Goal: Information Seeking & Learning: Check status

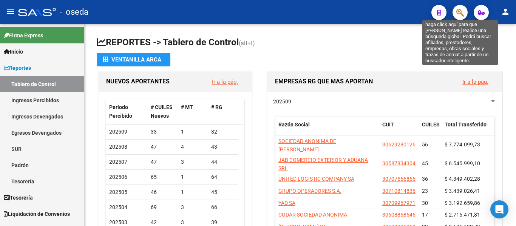
click at [459, 12] on icon "button" at bounding box center [460, 12] width 8 height 9
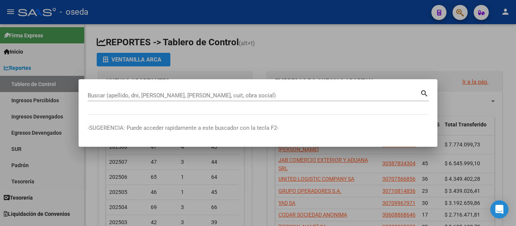
click at [132, 86] on mat-dialog-container "Buscar (apellido, dni, [PERSON_NAME], nro traspaso, cuit, obra social) search -…" at bounding box center [258, 113] width 359 height 68
click at [123, 94] on input "Buscar (apellido, dni, [PERSON_NAME], [PERSON_NAME], cuit, obra social)" at bounding box center [254, 95] width 332 height 7
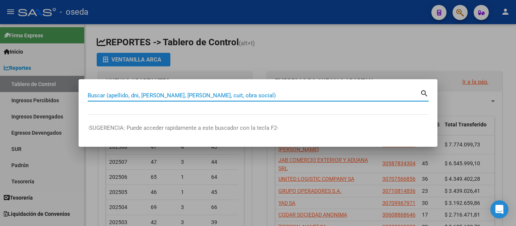
paste input "20406178"
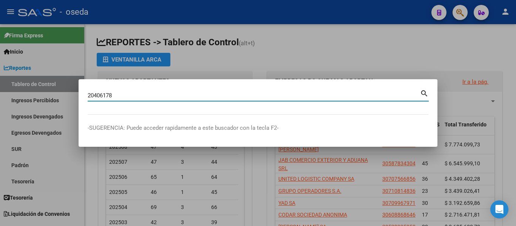
type input "20406178"
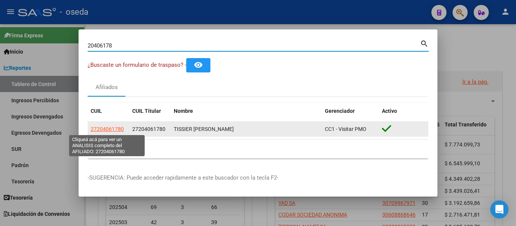
click at [95, 131] on span "27204061780" at bounding box center [107, 129] width 33 height 6
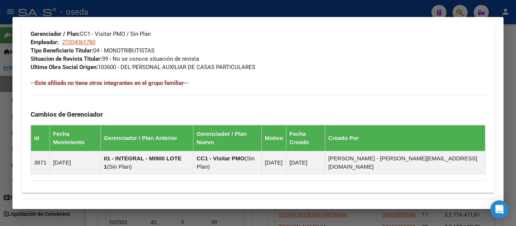
scroll to position [475, 0]
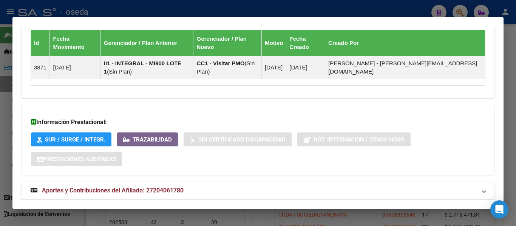
click at [162, 187] on span "Aportes y Contribuciones del Afiliado: 27204061780" at bounding box center [113, 190] width 142 height 7
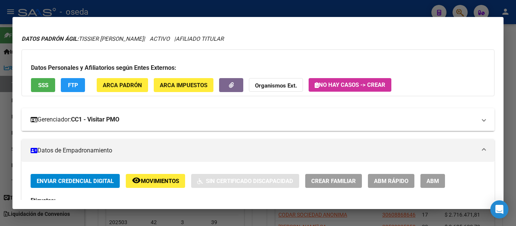
scroll to position [0, 0]
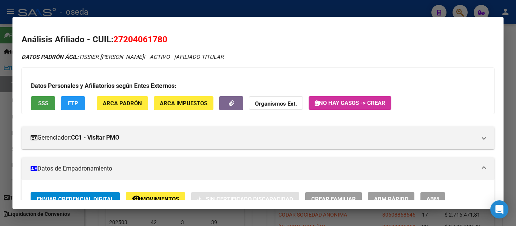
click at [43, 103] on span "SSS" at bounding box center [43, 103] width 10 height 7
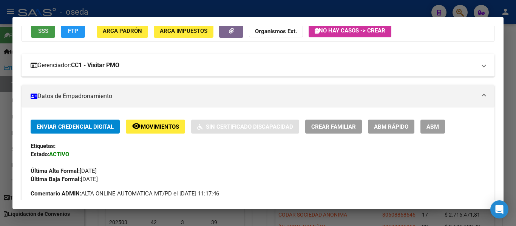
scroll to position [76, 0]
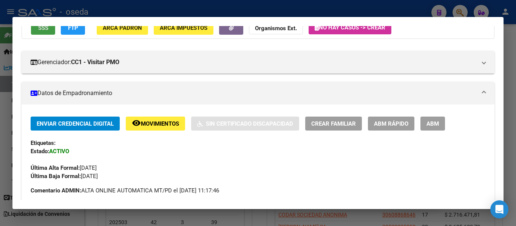
click at [157, 122] on span "Movimientos" at bounding box center [160, 124] width 38 height 7
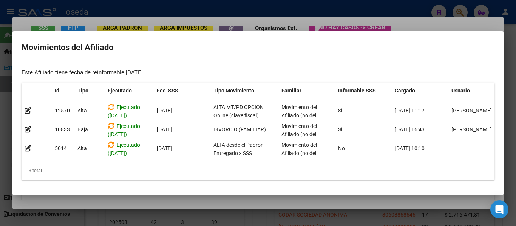
click at [206, 46] on h2 "Movimientos del Afiliado" at bounding box center [258, 47] width 473 height 14
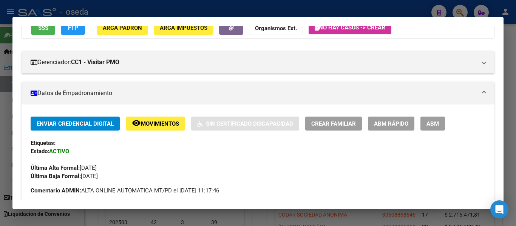
click at [165, 97] on mat-panel-title "Datos de Empadronamiento" at bounding box center [254, 93] width 446 height 9
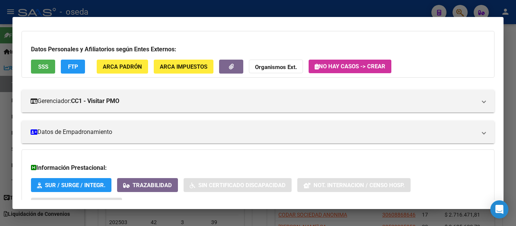
scroll to position [0, 0]
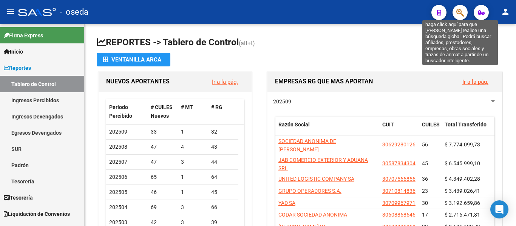
click at [456, 11] on icon "button" at bounding box center [460, 12] width 8 height 9
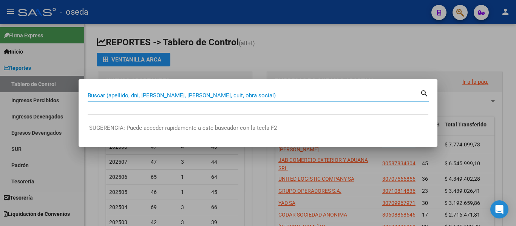
paste input "21180166"
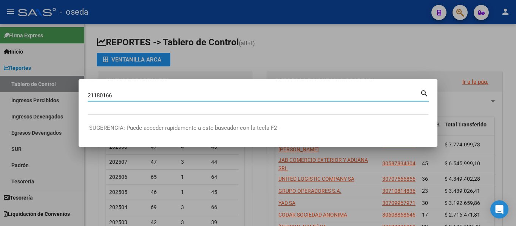
type input "21180166"
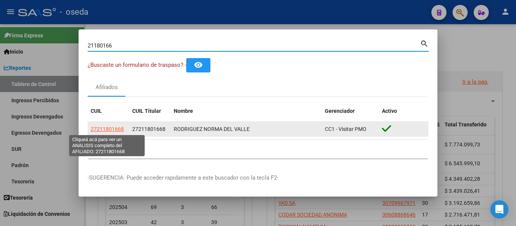
click at [110, 128] on span "27211801668" at bounding box center [107, 129] width 33 height 6
type textarea "27211801668"
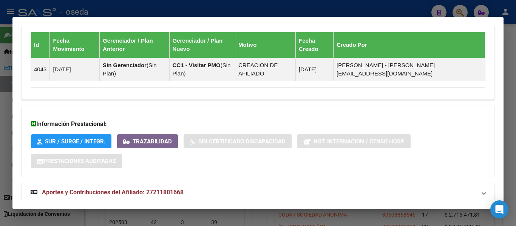
scroll to position [452, 0]
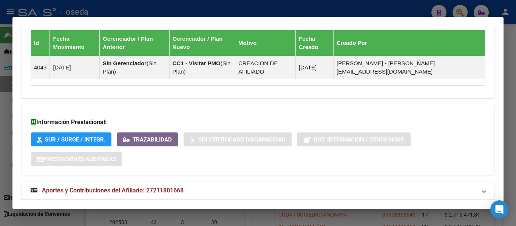
click at [111, 187] on span "Aportes y Contribuciones del Afiliado: 27211801668" at bounding box center [113, 190] width 142 height 7
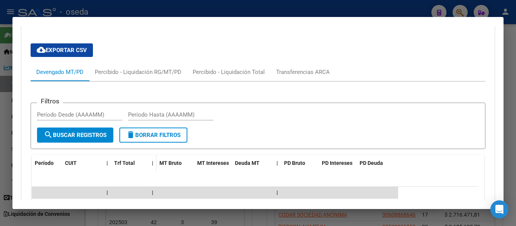
scroll to position [610, 0]
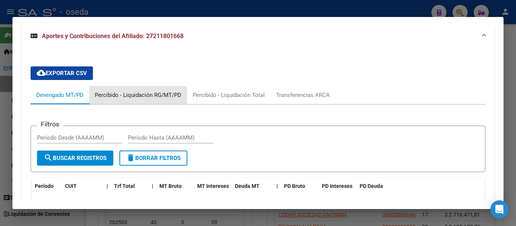
click at [117, 91] on div "Percibido - Liquidación RG/MT/PD" at bounding box center [138, 95] width 87 height 8
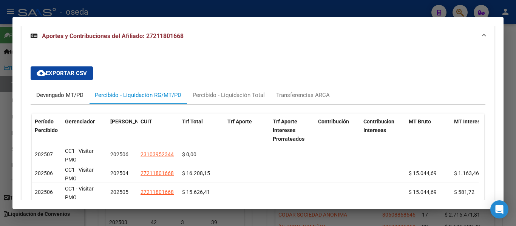
click at [56, 91] on div "Devengado MT/PD" at bounding box center [59, 95] width 47 height 8
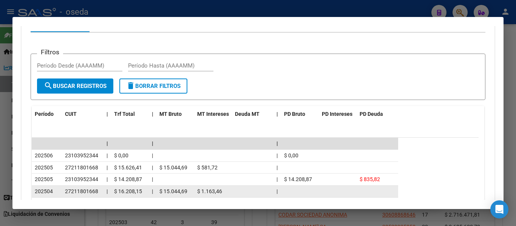
scroll to position [685, 0]
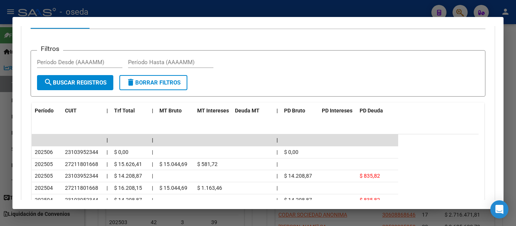
click at [146, 104] on datatable-header "Período CUIT | Trf Total | MT Bruto MT Intereses Deuda MT | PD Bruto PD Interes…" at bounding box center [255, 119] width 447 height 32
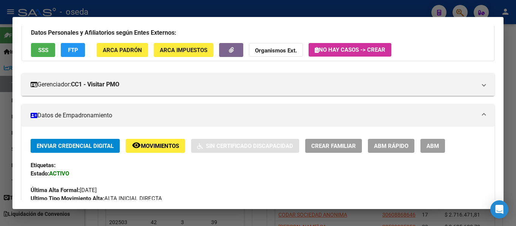
scroll to position [0, 0]
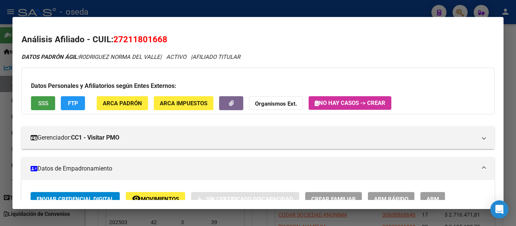
click at [38, 97] on button "SSS" at bounding box center [43, 103] width 24 height 14
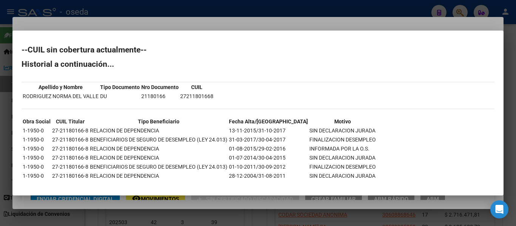
drag, startPoint x: 207, startPoint y: 49, endPoint x: 200, endPoint y: 51, distance: 7.8
click at [207, 50] on h2 "--CUIL sin cobertura actualmente--" at bounding box center [258, 50] width 473 height 8
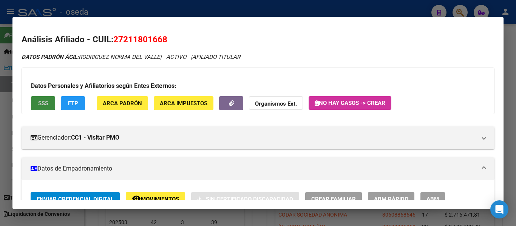
click at [35, 104] on button "SSS" at bounding box center [43, 103] width 24 height 14
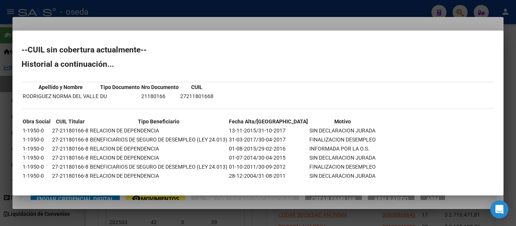
click at [115, 43] on mat-dialog-content "--CUIL sin cobertura actualmente-- Historial a continuación... Apellido y Nombr…" at bounding box center [257, 113] width 491 height 147
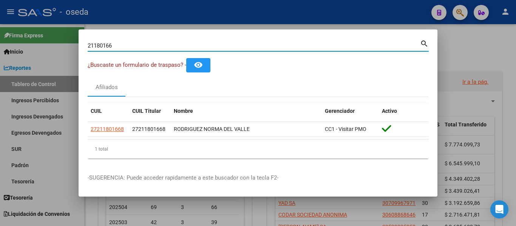
drag, startPoint x: 121, startPoint y: 46, endPoint x: 0, endPoint y: 19, distance: 124.5
click at [0, 26] on div "21180166 Buscar (apellido, dni, cuil, nro traspaso, cuit, obra social) search ¿…" at bounding box center [258, 113] width 516 height 226
paste input "32404183"
type input "32404183"
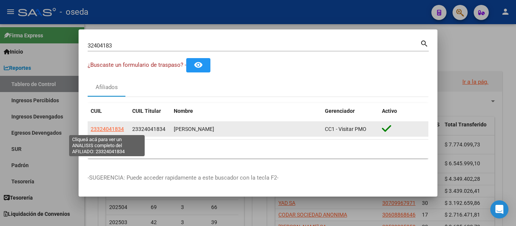
click at [119, 130] on span "23324041834" at bounding box center [107, 129] width 33 height 6
type textarea "23324041834"
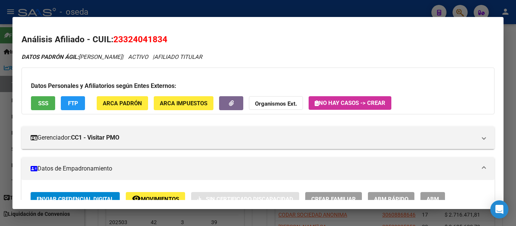
click at [36, 98] on button "SSS" at bounding box center [43, 103] width 24 height 14
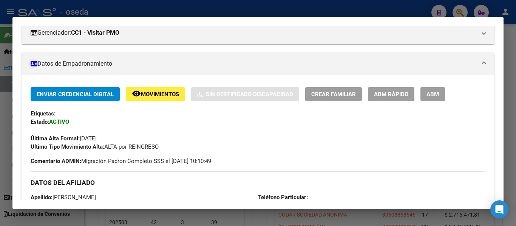
scroll to position [113, 0]
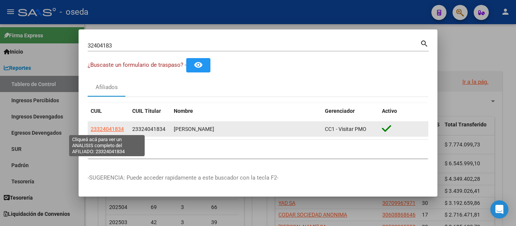
click at [101, 132] on span "23324041834" at bounding box center [107, 129] width 33 height 6
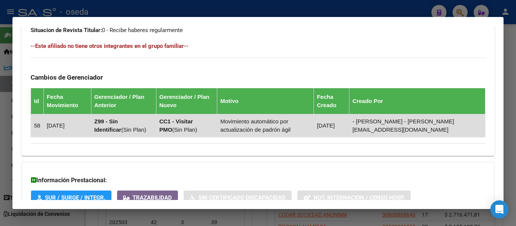
scroll to position [483, 0]
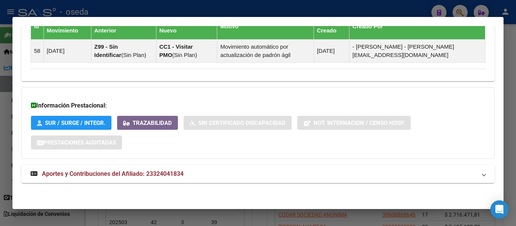
click at [162, 174] on span "Aportes y Contribuciones del Afiliado: 23324041834" at bounding box center [113, 173] width 142 height 7
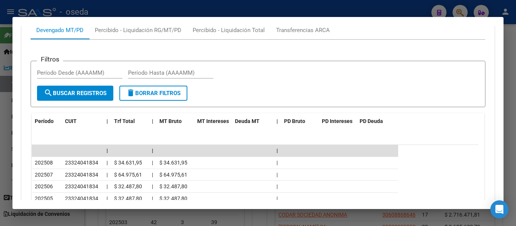
scroll to position [702, 0]
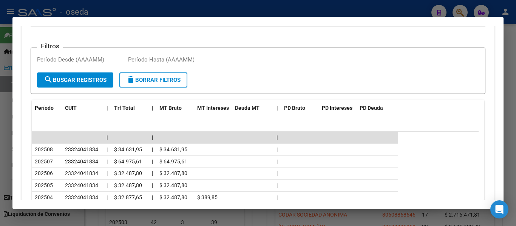
click at [152, 49] on form "Filtros Período Desde (AAAAMM) Período Hasta (AAAAMM) search Buscar Registros d…" at bounding box center [258, 71] width 455 height 46
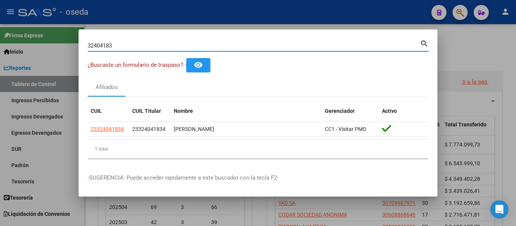
drag, startPoint x: 135, startPoint y: 42, endPoint x: 0, endPoint y: 33, distance: 135.2
click at [0, 33] on div "32404183 Buscar (apellido, dni, cuil, nro traspaso, cuit, obra social) search ¿…" at bounding box center [258, 113] width 516 height 226
paste input "22773148"
type input "22773148"
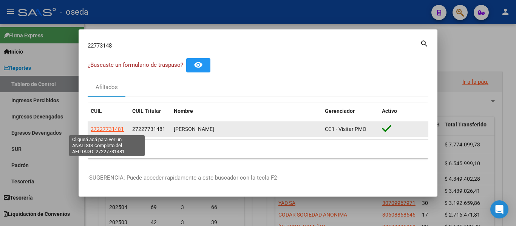
click at [107, 129] on span "27227731481" at bounding box center [107, 129] width 33 height 6
type textarea "27227731481"
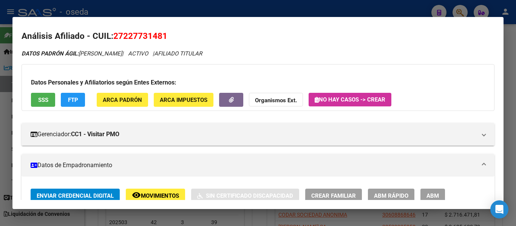
scroll to position [0, 0]
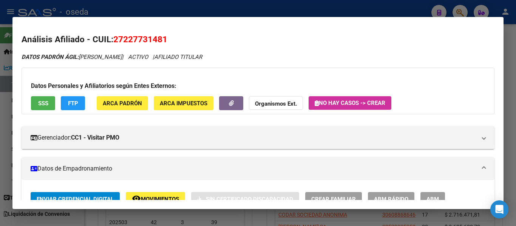
click at [34, 105] on button "SSS" at bounding box center [43, 103] width 24 height 14
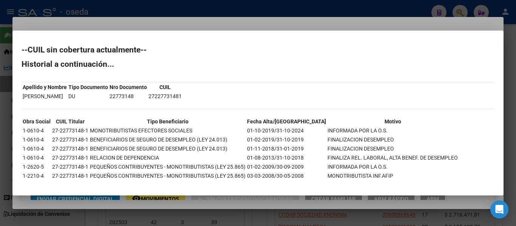
click at [57, 48] on h2 "--CUIL sin cobertura actualmente--" at bounding box center [258, 50] width 473 height 8
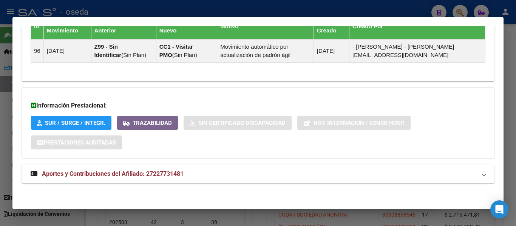
click at [144, 173] on span "Aportes y Contribuciones del Afiliado: 27227731481" at bounding box center [113, 173] width 142 height 7
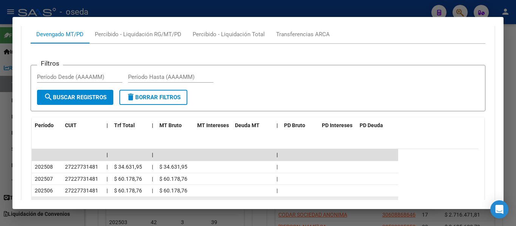
scroll to position [734, 0]
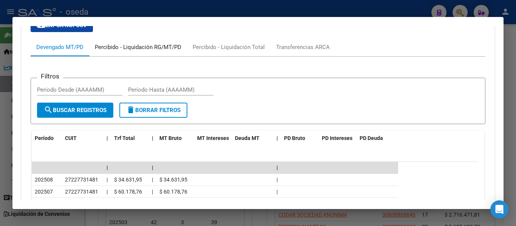
click at [133, 49] on div "Percibido - Liquidación RG/MT/PD" at bounding box center [138, 47] width 87 height 8
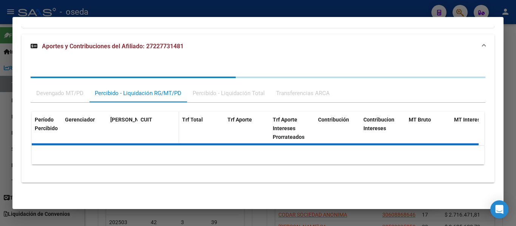
scroll to position [711, 0]
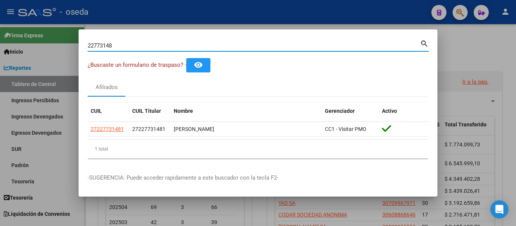
drag, startPoint x: 125, startPoint y: 47, endPoint x: 0, endPoint y: 13, distance: 129.9
click at [0, 13] on div "22773148 Buscar (apellido, dni, cuil, nro traspaso, cuit, obra social) search ¿…" at bounding box center [258, 113] width 516 height 226
paste input "46847065"
type input "46847065"
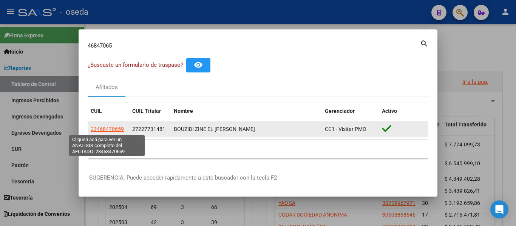
click at [108, 128] on span "23468470659" at bounding box center [107, 129] width 33 height 6
type textarea "23468470659"
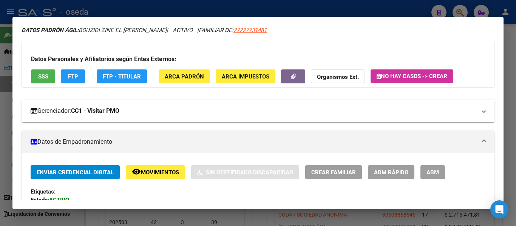
scroll to position [38, 0]
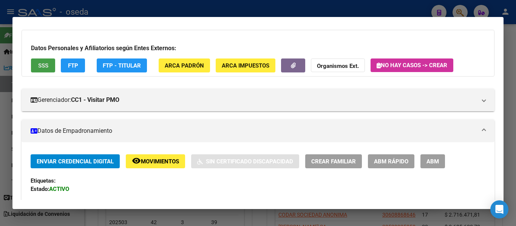
click at [49, 65] on button "SSS" at bounding box center [43, 66] width 24 height 14
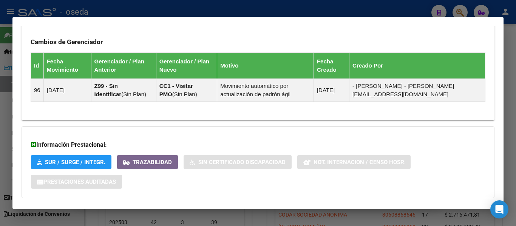
scroll to position [566, 0]
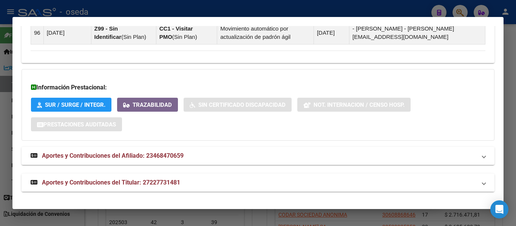
click at [155, 178] on strong "Aportes y Contribuciones del Titular: 27227731481" at bounding box center [106, 182] width 150 height 9
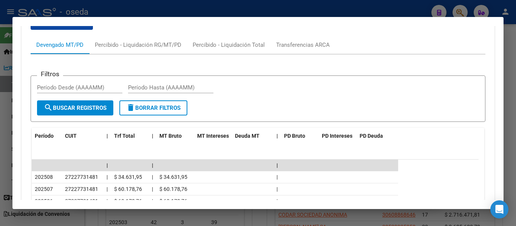
scroll to position [793, 0]
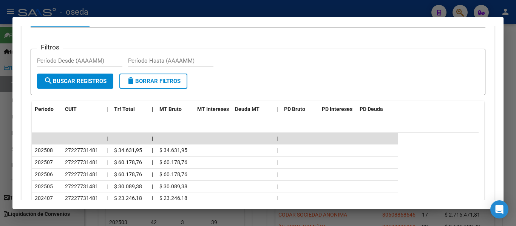
click at [117, 38] on app-list-header "Filtros Período Desde (AAAAMM) Período Hasta (AAAAMM) search Buscar Registros d…" at bounding box center [258, 66] width 455 height 59
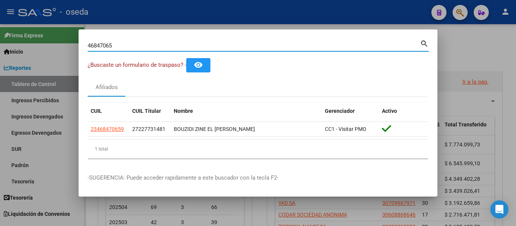
drag, startPoint x: 127, startPoint y: 48, endPoint x: 24, endPoint y: 29, distance: 105.0
click at [24, 29] on div "46847065 Buscar (apellido, dni, cuil, nro traspaso, cuit, obra social) search ¿…" at bounding box center [258, 113] width 516 height 226
paste input "5695281"
type input "45695281"
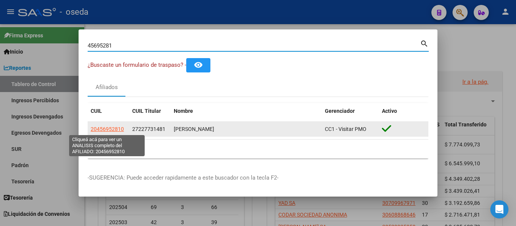
click at [100, 130] on span "20456952810" at bounding box center [107, 129] width 33 height 6
type textarea "20456952810"
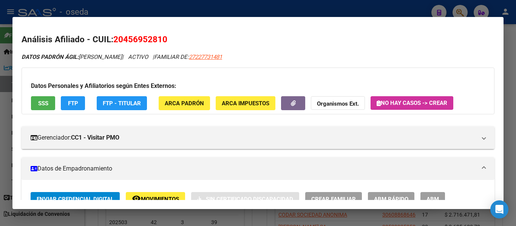
click at [45, 101] on span "SSS" at bounding box center [43, 103] width 10 height 7
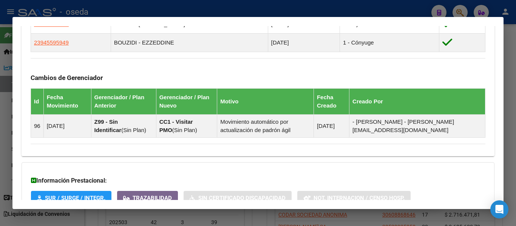
scroll to position [549, 0]
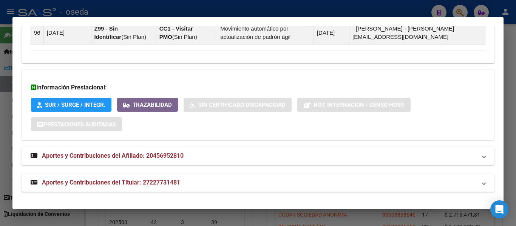
click at [142, 155] on span "Aportes y Contribuciones del Afiliado: 20456952810" at bounding box center [113, 155] width 142 height 7
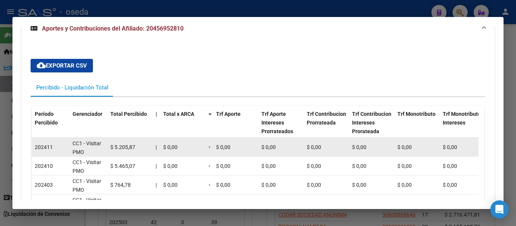
scroll to position [811, 0]
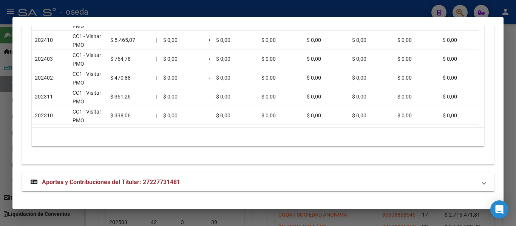
drag, startPoint x: 142, startPoint y: 184, endPoint x: 150, endPoint y: 176, distance: 11.2
click at [142, 183] on span "Aportes y Contribuciones del Titular: 27227731481" at bounding box center [111, 182] width 138 height 7
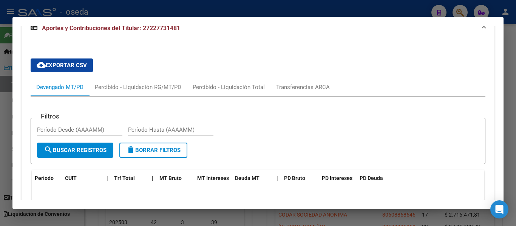
scroll to position [1006, 0]
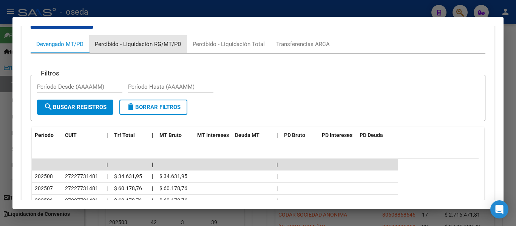
click at [141, 41] on div "Percibido - Liquidación RG/MT/PD" at bounding box center [138, 44] width 98 height 18
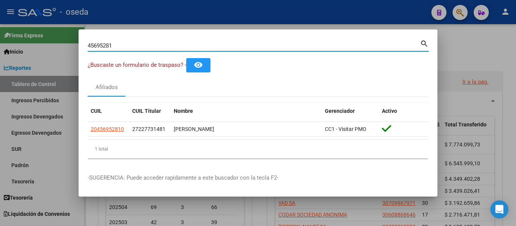
drag, startPoint x: 126, startPoint y: 43, endPoint x: 28, endPoint y: 45, distance: 98.2
click at [28, 45] on div "45695281 Buscar (apellido, dni, cuil, nro traspaso, cuit, obra social) search ¿…" at bounding box center [258, 113] width 516 height 226
paste input "94559594"
type input "94559594"
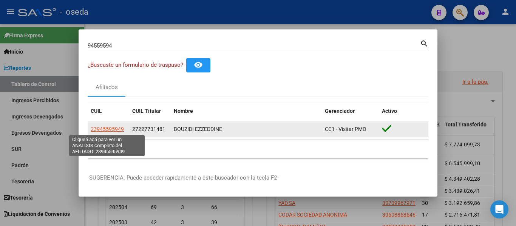
click at [111, 130] on span "23945595949" at bounding box center [107, 129] width 33 height 6
type textarea "23945595949"
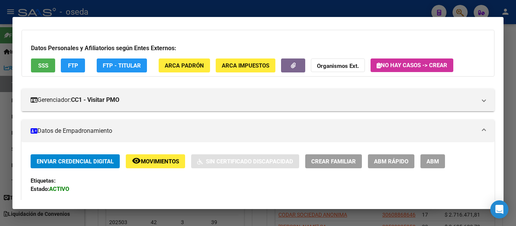
scroll to position [0, 0]
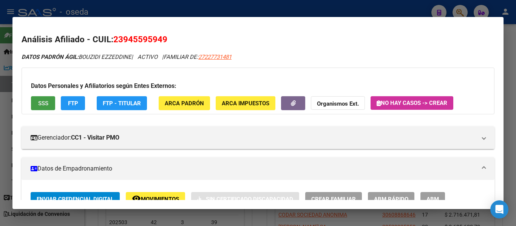
click at [50, 105] on button "SSS" at bounding box center [43, 103] width 24 height 14
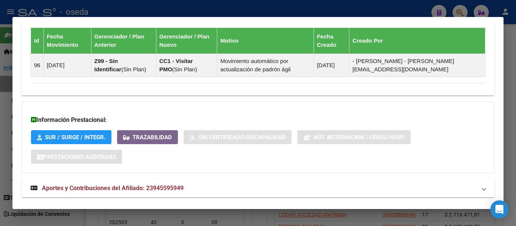
scroll to position [566, 0]
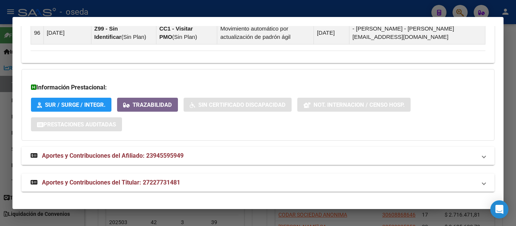
click at [152, 156] on span "Aportes y Contribuciones del Afiliado: 23945595949" at bounding box center [113, 155] width 142 height 7
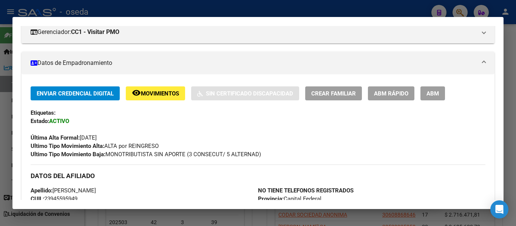
scroll to position [16, 0]
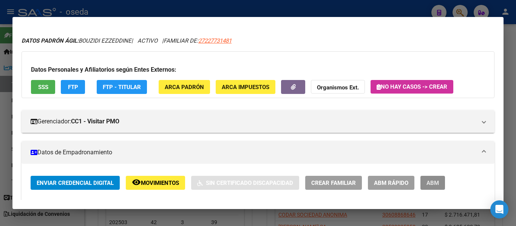
click at [430, 177] on button "ABM" at bounding box center [432, 183] width 25 height 14
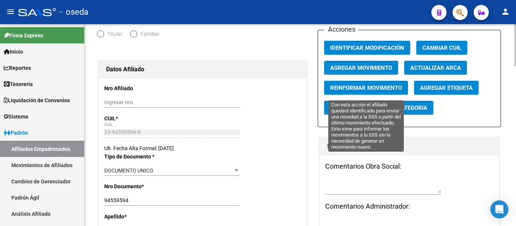
radio input "true"
type input "27-22773148-1"
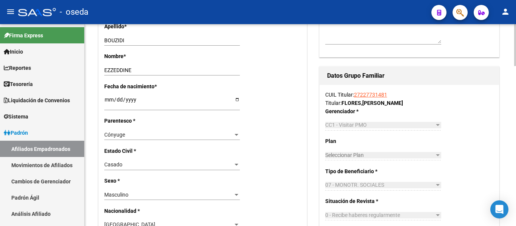
scroll to position [302, 0]
